Goal: Task Accomplishment & Management: Manage account settings

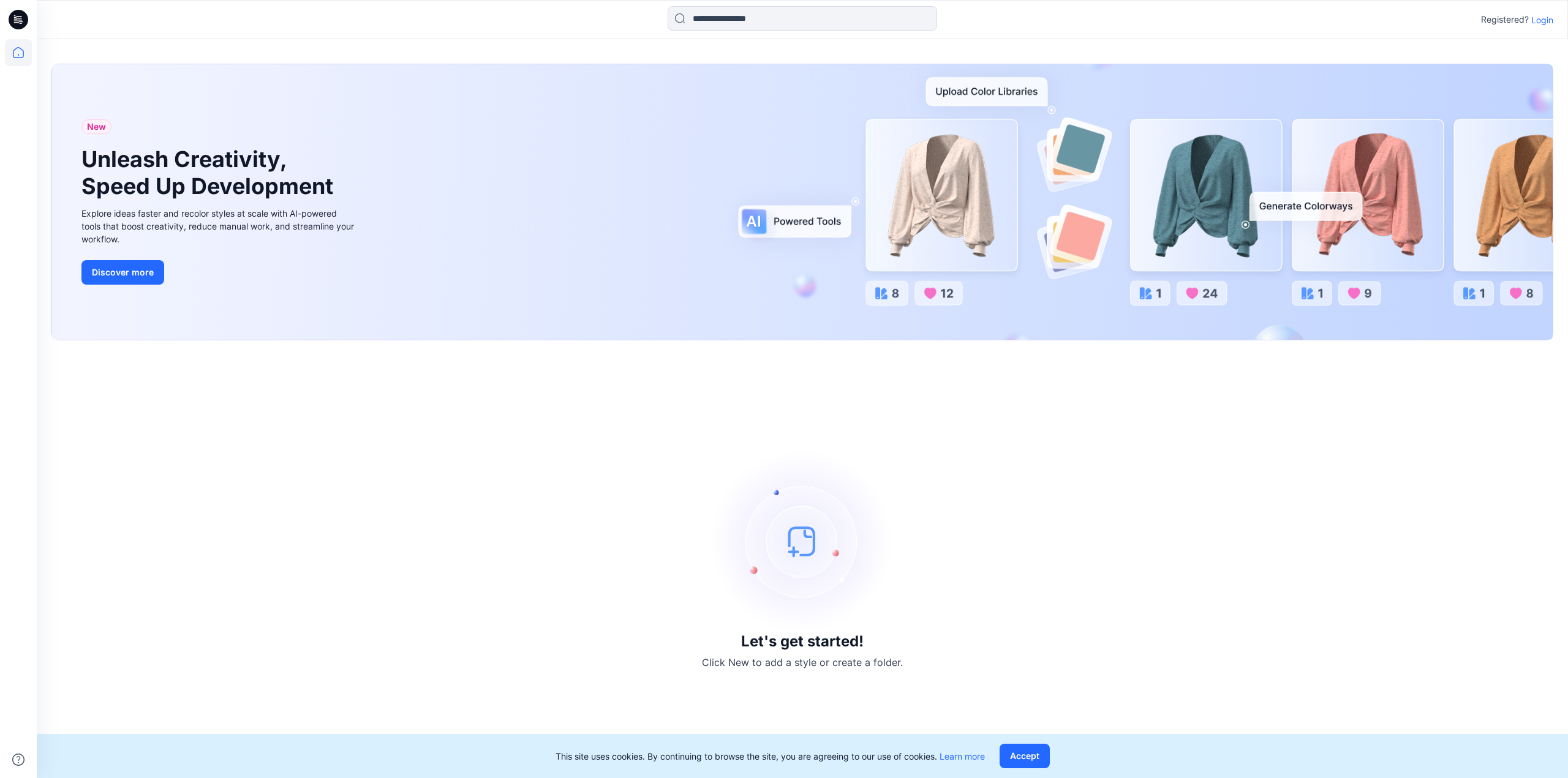
click at [1539, 23] on p "Login" at bounding box center [1542, 19] width 22 height 13
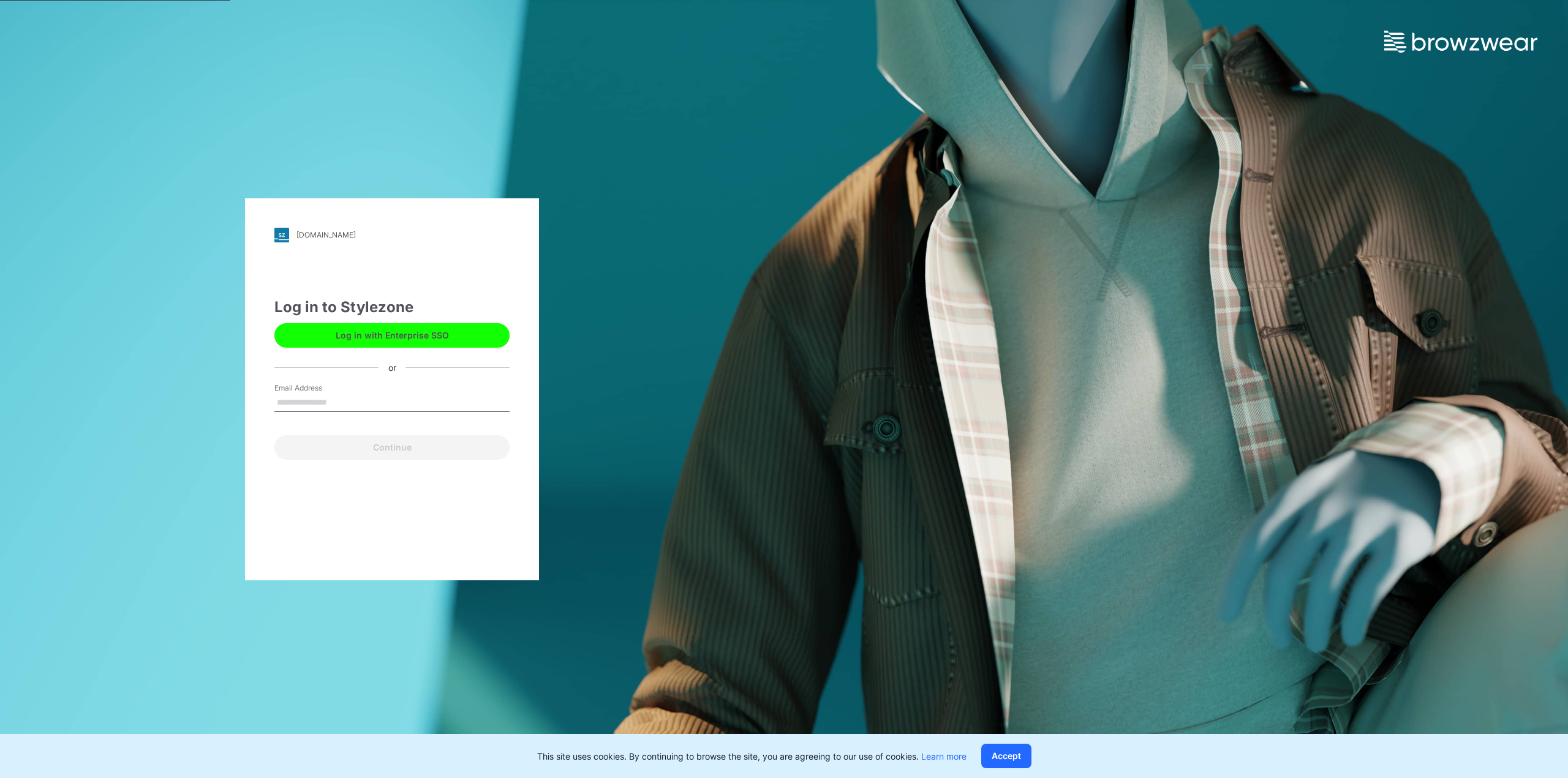
click at [304, 401] on input "Email Address" at bounding box center [392, 403] width 235 height 19
type input "**********"
click at [353, 453] on button "Continue" at bounding box center [392, 447] width 235 height 25
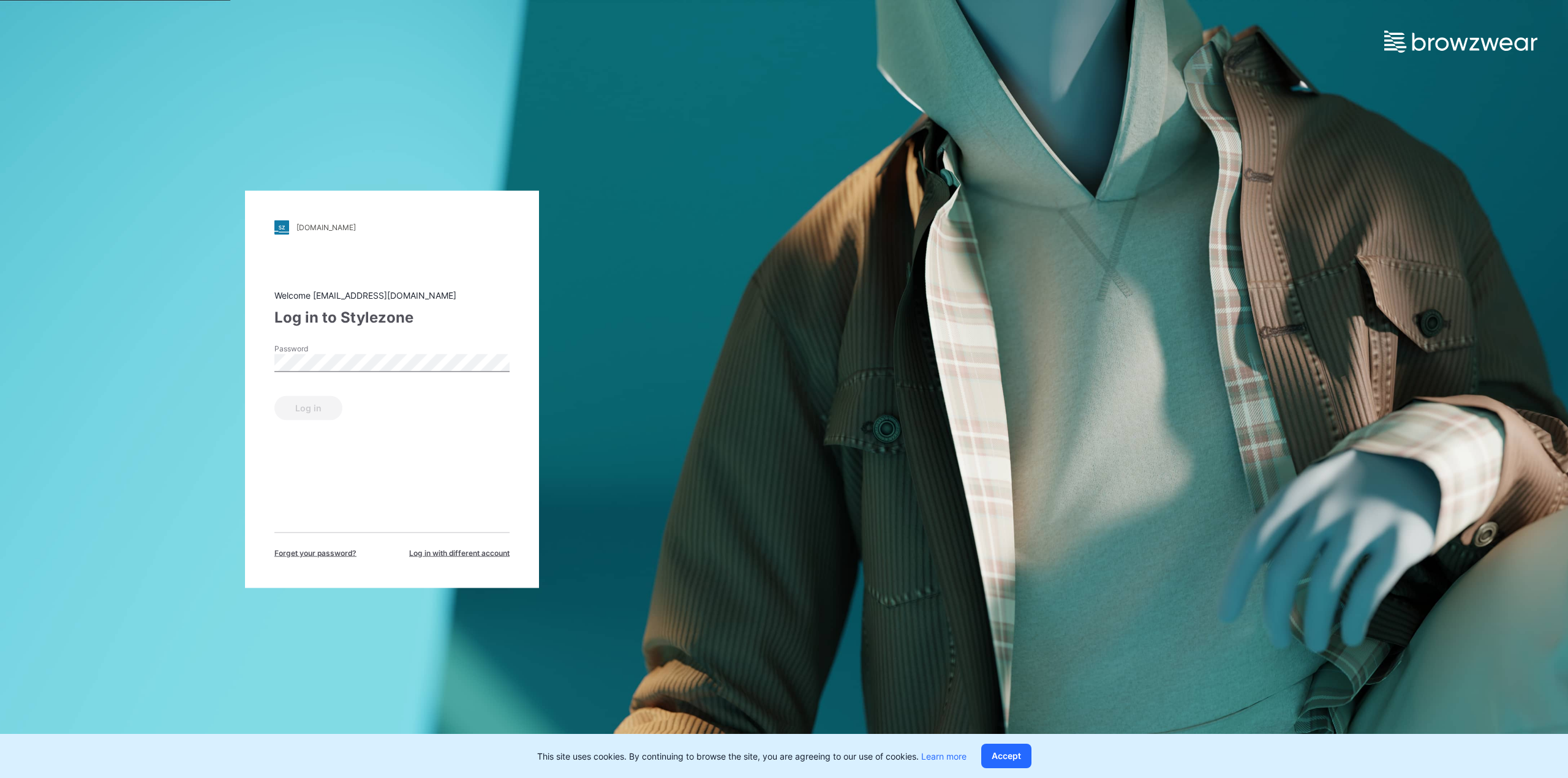
click at [382, 350] on div "Password" at bounding box center [392, 360] width 235 height 37
click at [324, 402] on button "Log in" at bounding box center [308, 408] width 68 height 25
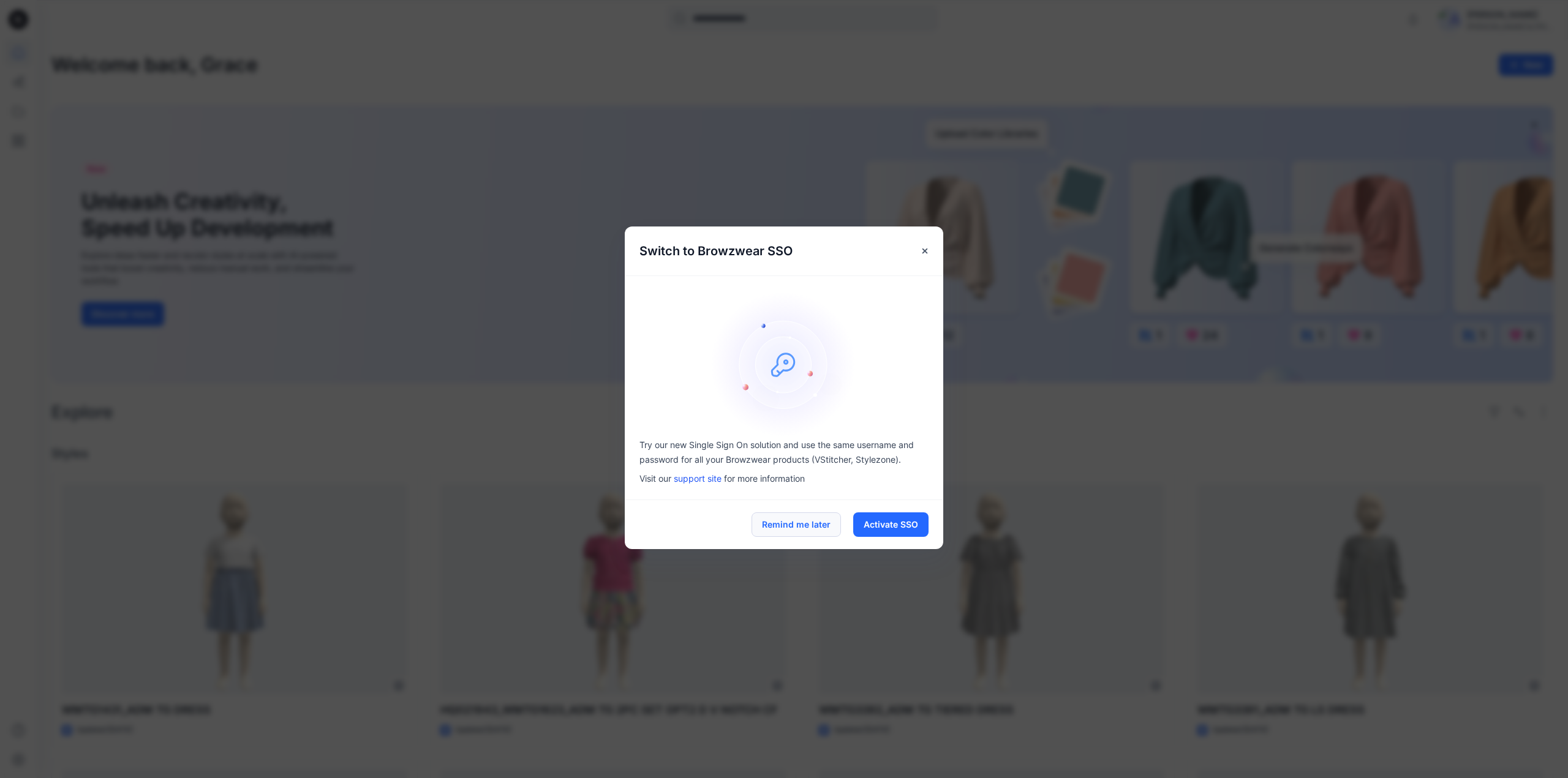
click at [799, 527] on button "Remind me later" at bounding box center [796, 524] width 90 height 25
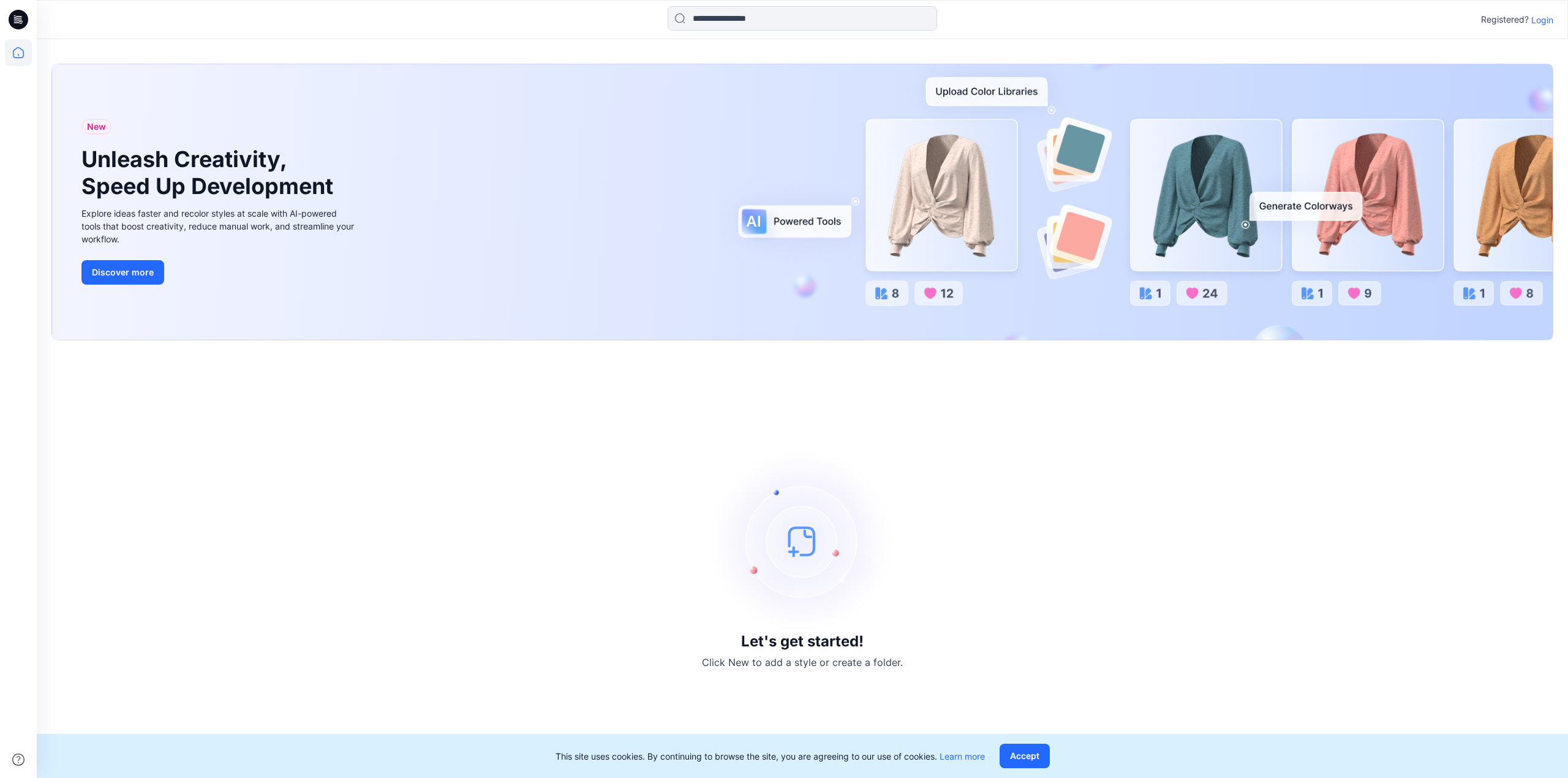
click at [1532, 19] on p "Login" at bounding box center [1542, 19] width 22 height 13
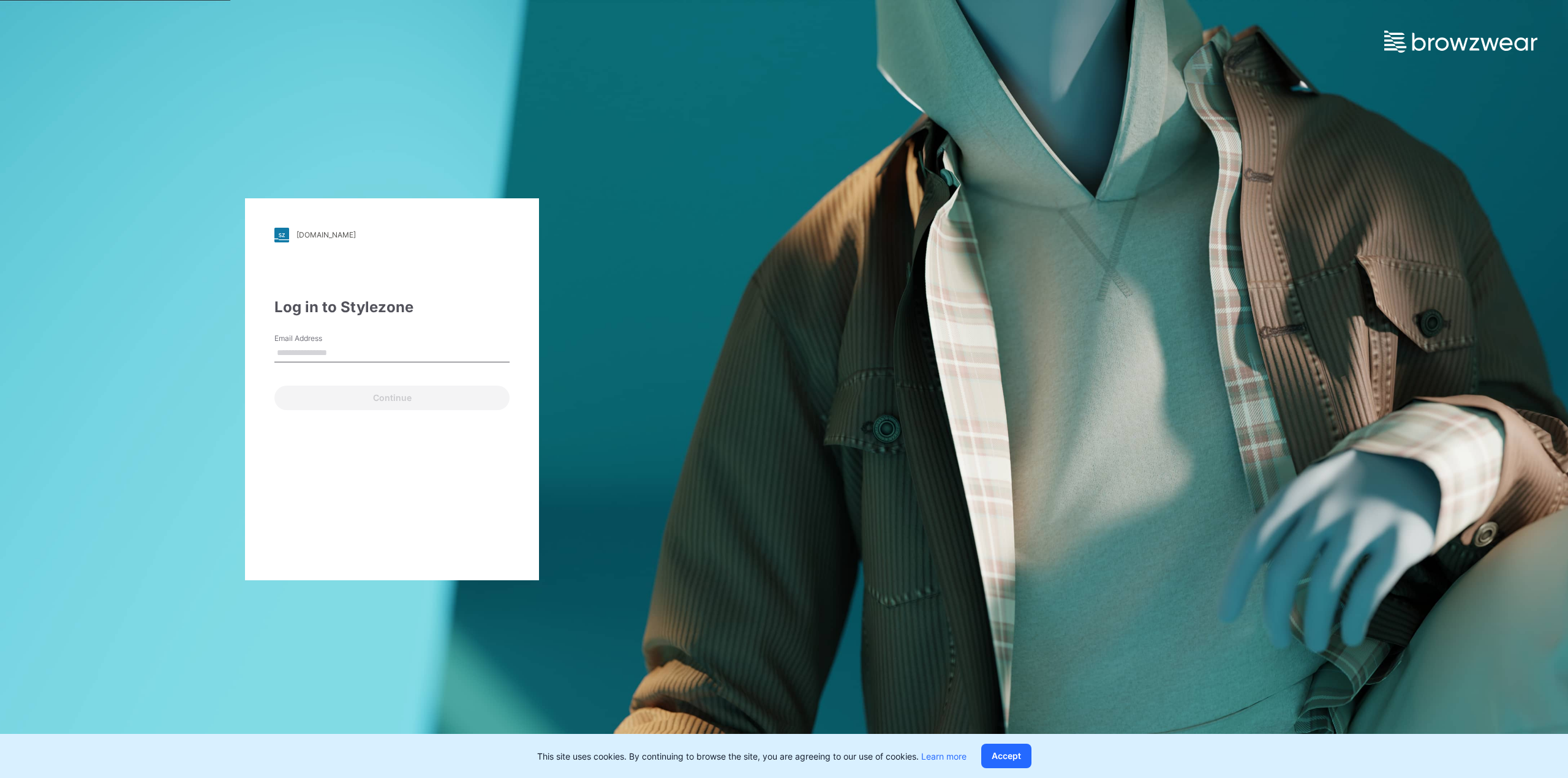
type input "**********"
click at [353, 398] on button "Continue" at bounding box center [392, 398] width 235 height 25
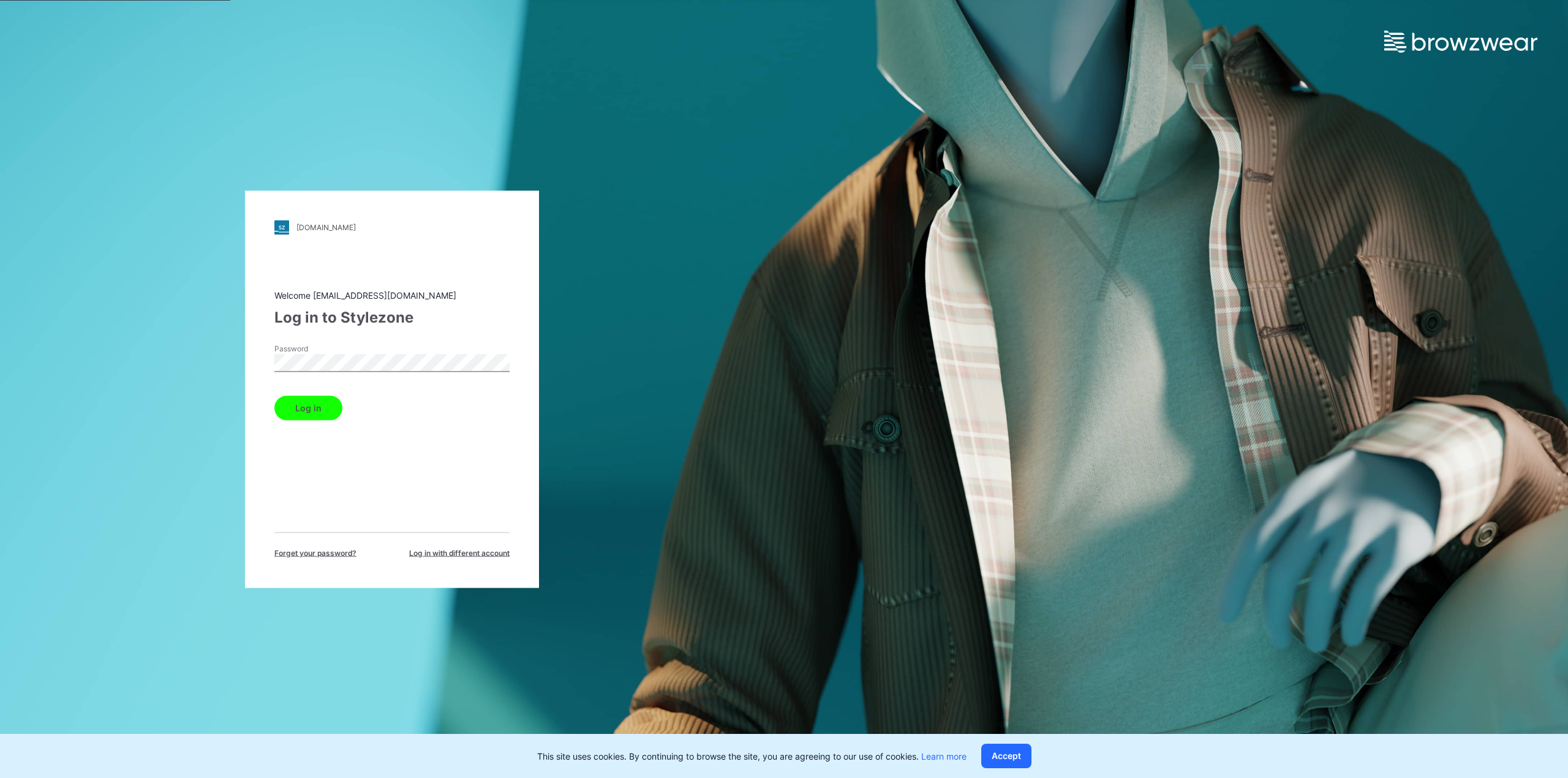
click at [296, 404] on button "Log in" at bounding box center [308, 408] width 68 height 25
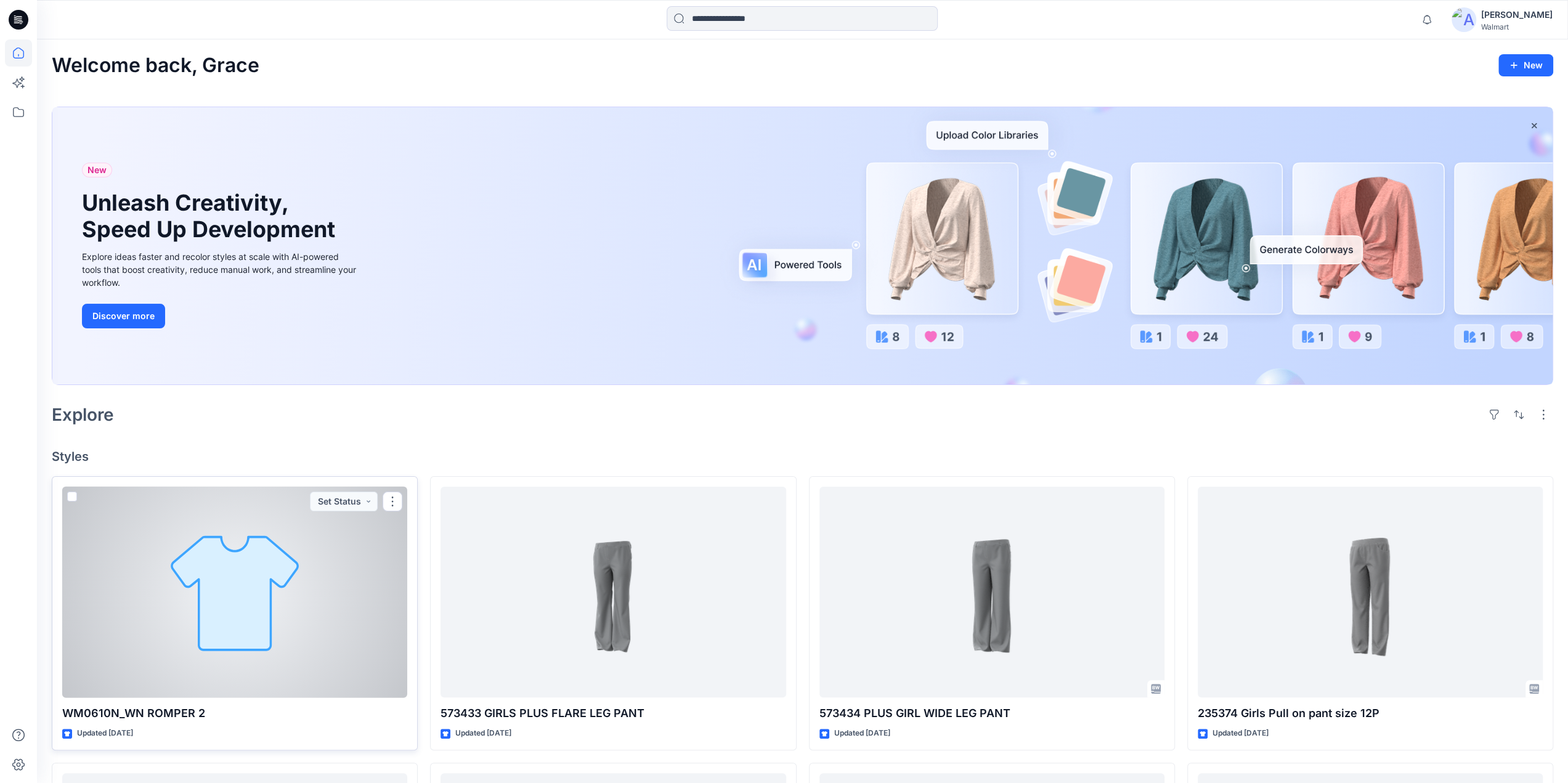
click at [255, 596] on div at bounding box center [234, 593] width 345 height 211
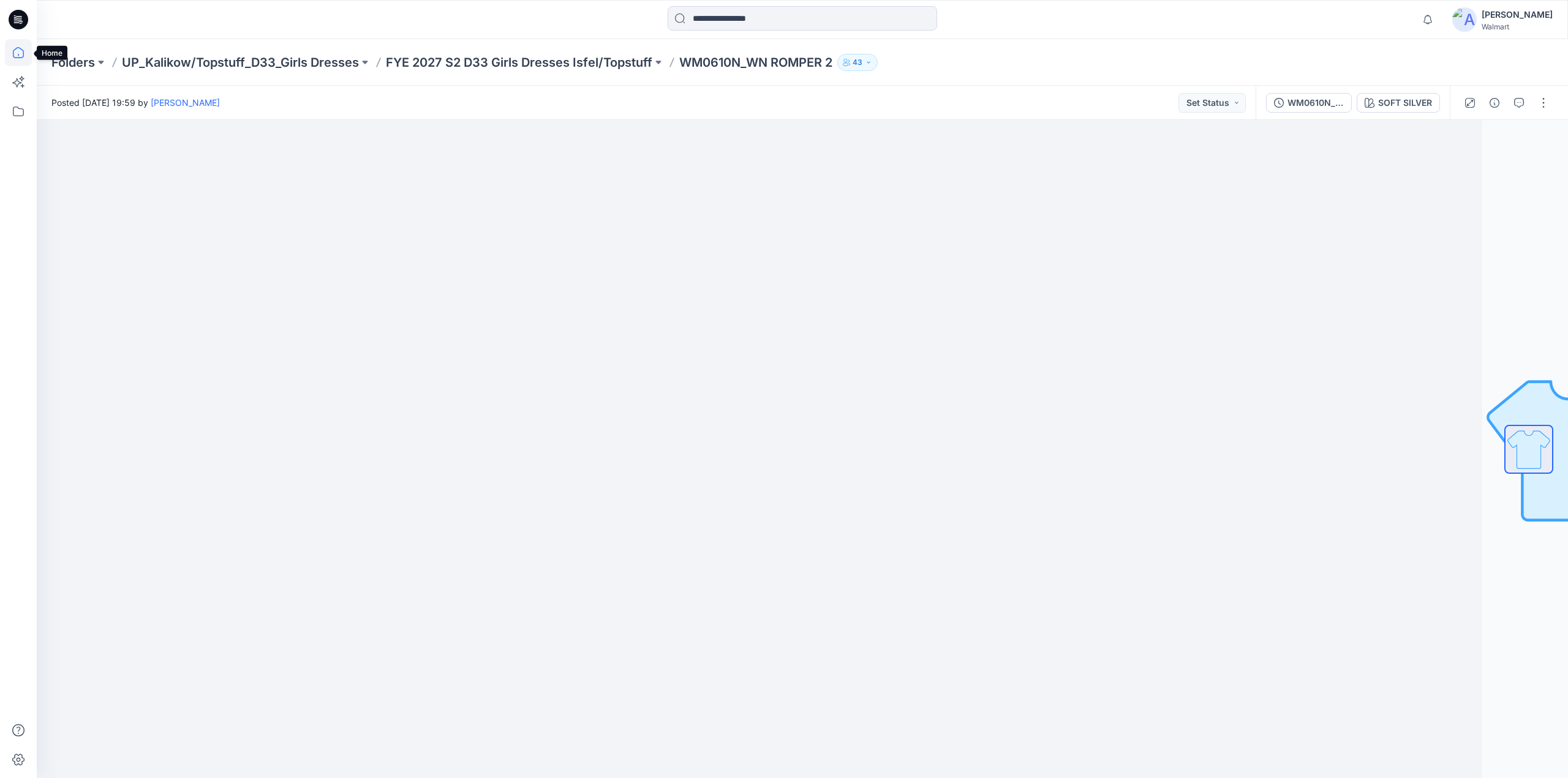
click at [12, 48] on icon at bounding box center [18, 52] width 27 height 27
